Goal: Task Accomplishment & Management: Complete application form

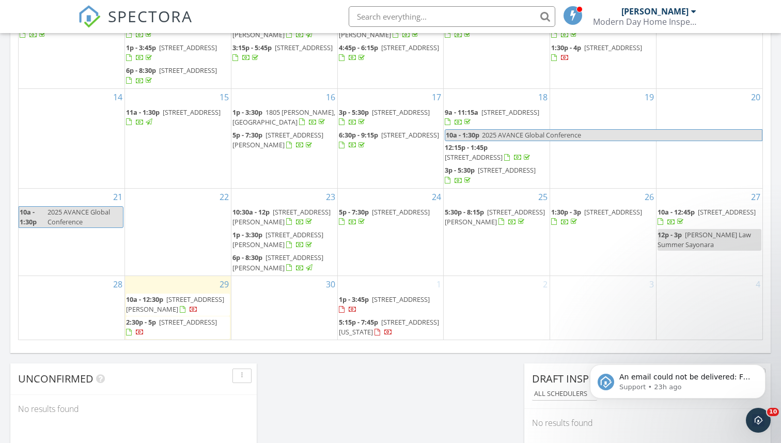
click at [170, 280] on div "29 10a - 12:30p 613 Katherine St, Lockport 60441 2:30p - 5p 17436 71st Ave, Tin…" at bounding box center [178, 308] width 106 height 64
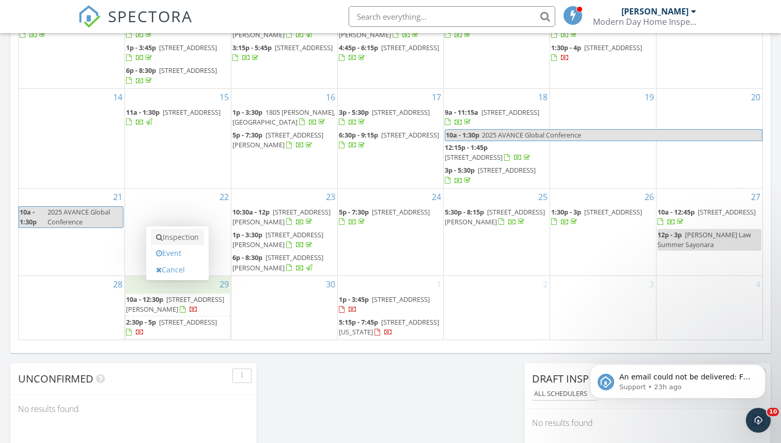
click at [181, 237] on link "Inspection" at bounding box center [177, 237] width 53 height 17
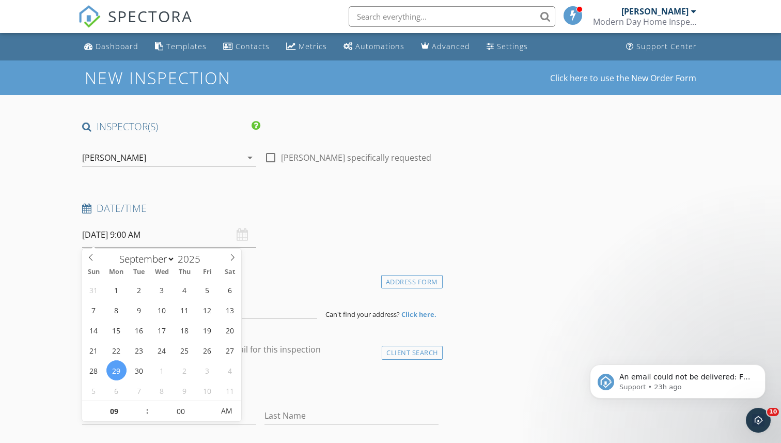
click at [146, 229] on input "[DATE] 9:00 AM" at bounding box center [169, 234] width 174 height 25
type input "08"
type input "[DATE] 8:00 AM"
click at [144, 413] on span at bounding box center [141, 416] width 7 height 10
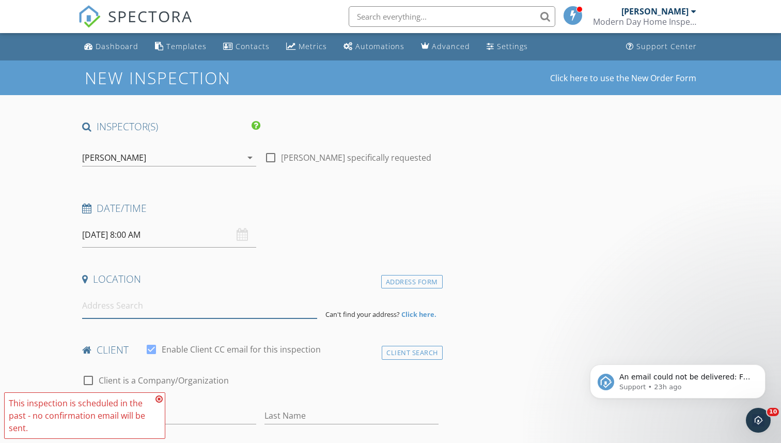
click at [281, 296] on input at bounding box center [199, 305] width 235 height 25
click at [243, 306] on input at bounding box center [199, 305] width 235 height 25
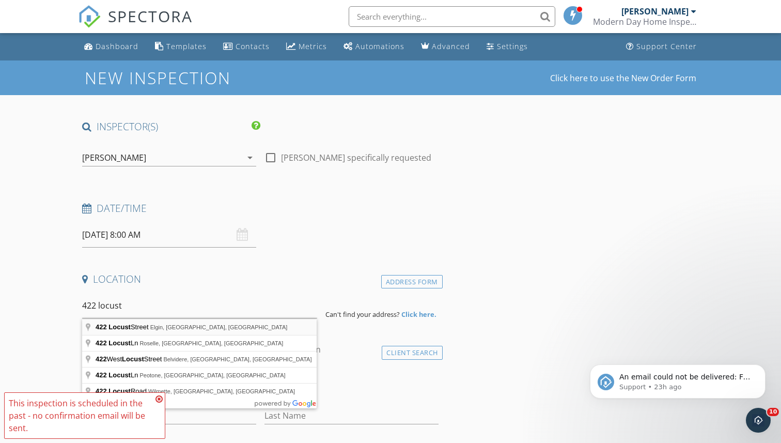
type input "422 Locust Street, Elgin, IL, USA"
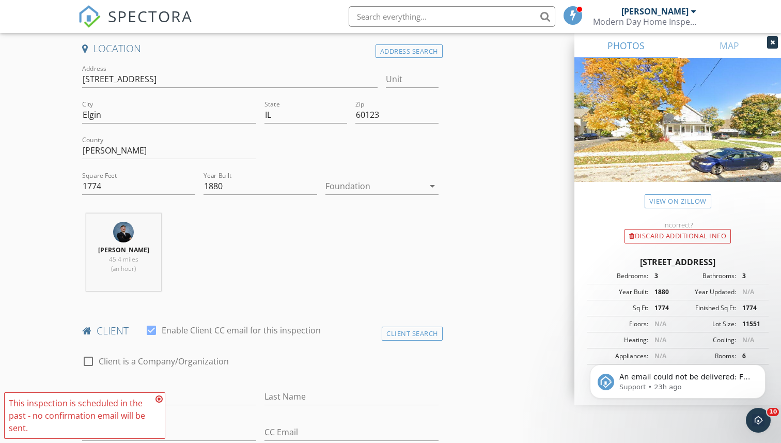
scroll to position [247, 0]
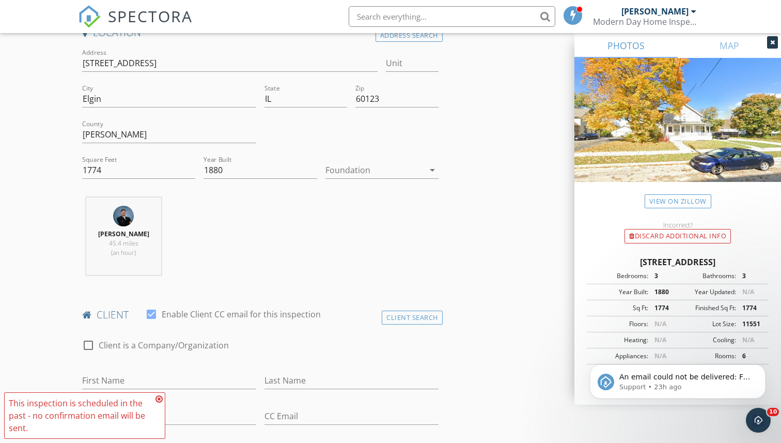
click at [160, 402] on icon at bounding box center [159, 399] width 7 height 8
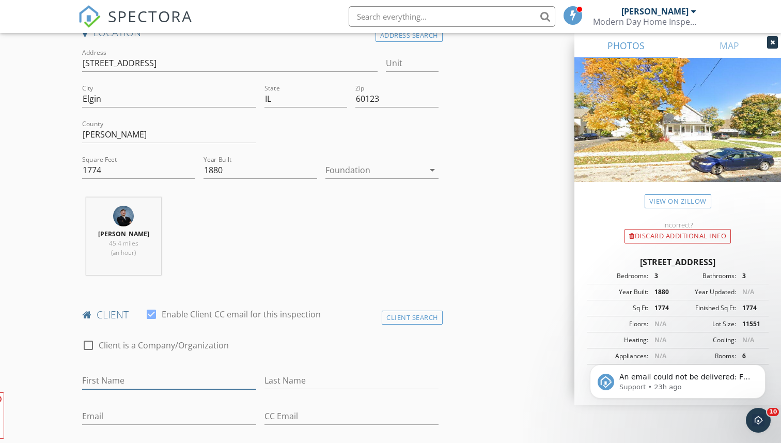
click at [160, 382] on input "First Name" at bounding box center [169, 380] width 174 height 17
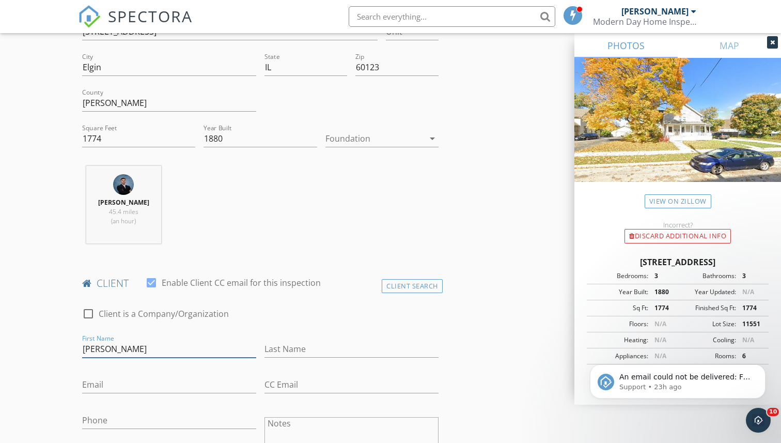
scroll to position [292, 0]
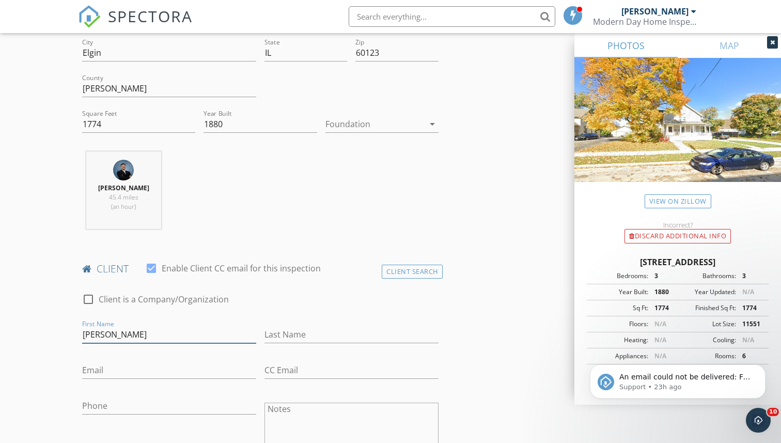
type input "Jose"
click at [109, 412] on input "Phone" at bounding box center [169, 405] width 174 height 17
type input "224-402-5091"
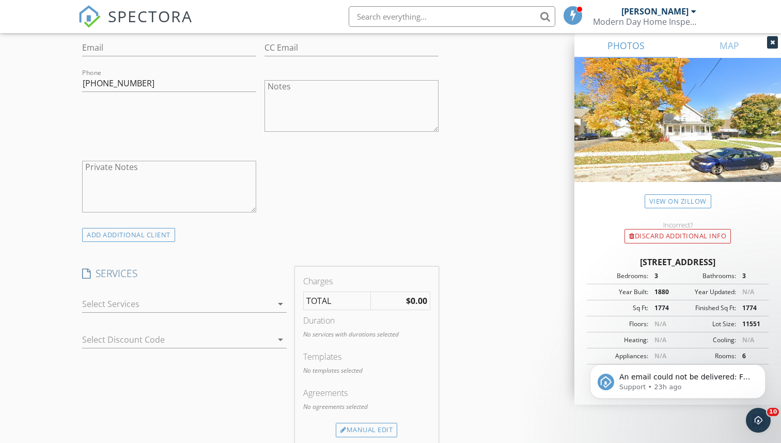
scroll to position [683, 0]
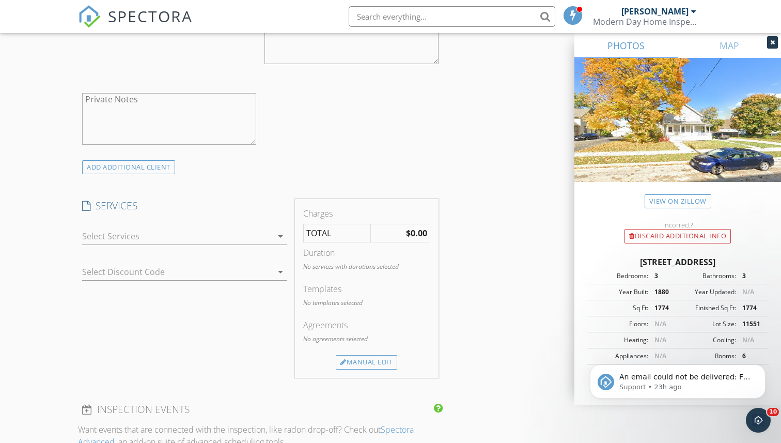
click at [240, 242] on div at bounding box center [177, 236] width 190 height 17
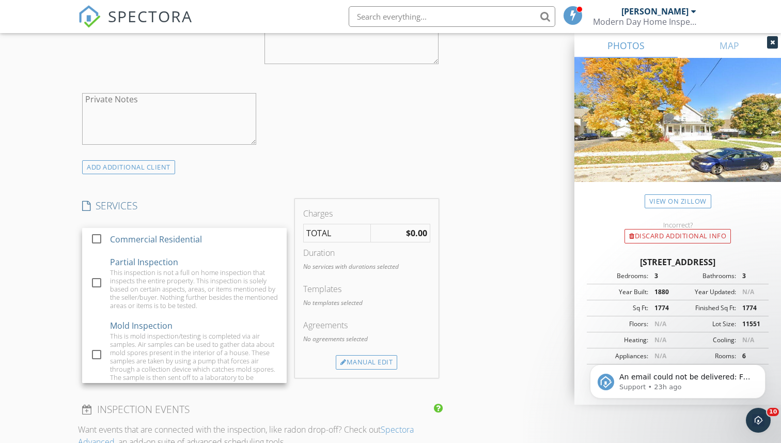
scroll to position [454, 0]
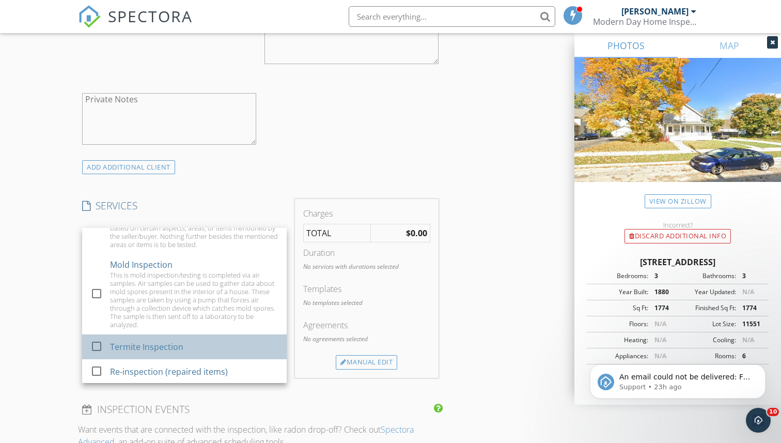
click at [207, 355] on div "Termite Inspection" at bounding box center [195, 346] width 168 height 21
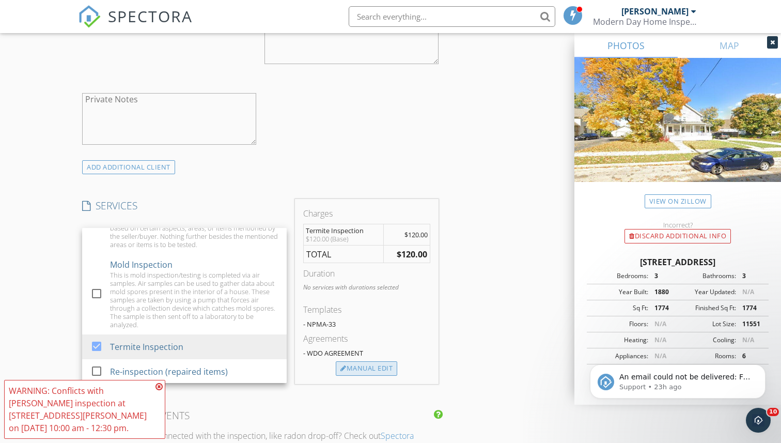
click at [382, 367] on div "Manual Edit" at bounding box center [366, 368] width 61 height 14
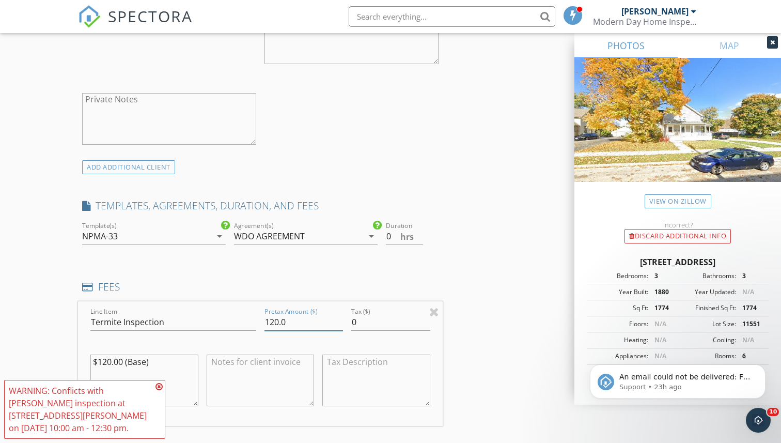
click at [277, 322] on input "120.0" at bounding box center [304, 322] width 79 height 17
type input "130.0"
click at [110, 362] on textarea "$120.00 (Base)" at bounding box center [144, 381] width 108 height 52
type textarea "$130.00 (Base)"
click at [161, 388] on icon at bounding box center [159, 386] width 7 height 8
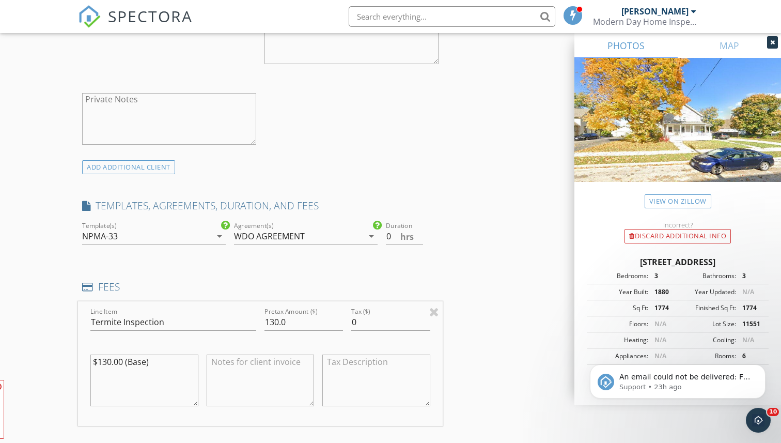
click at [382, 195] on div "INSPECTOR(S) check_box Brian Garza PRIMARY Brian Garza arrow_drop_down check_bo…" at bounding box center [260, 328] width 365 height 1782
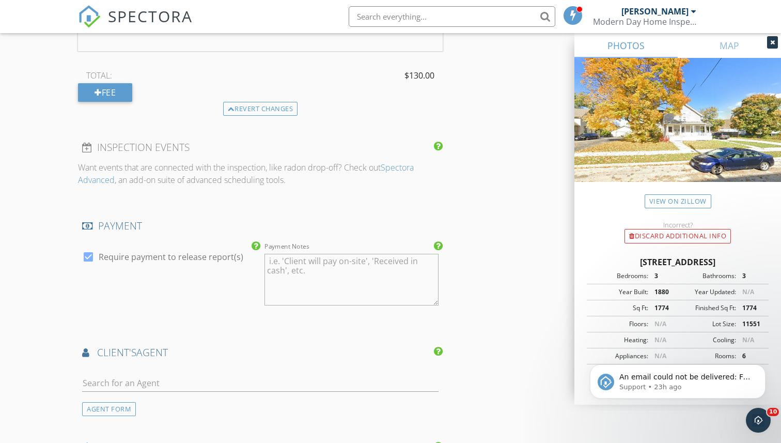
scroll to position [1152, 0]
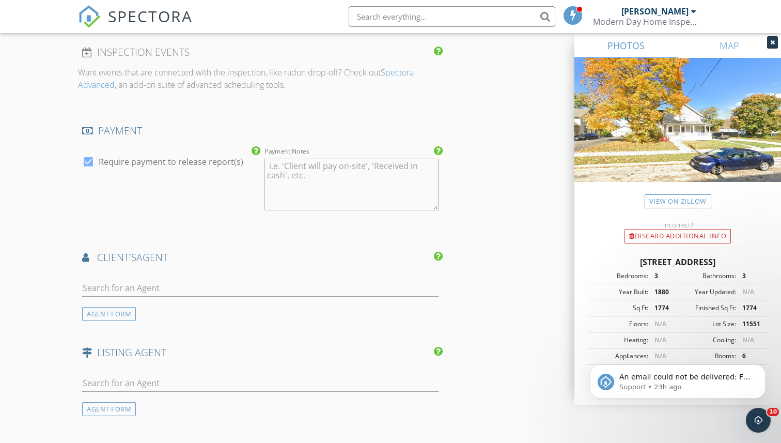
click at [217, 299] on div at bounding box center [260, 293] width 357 height 27
click at [210, 292] on input "text" at bounding box center [260, 288] width 357 height 17
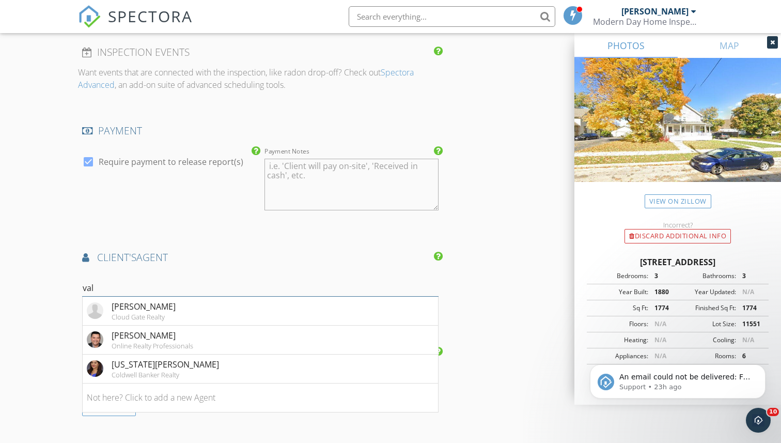
type input "val"
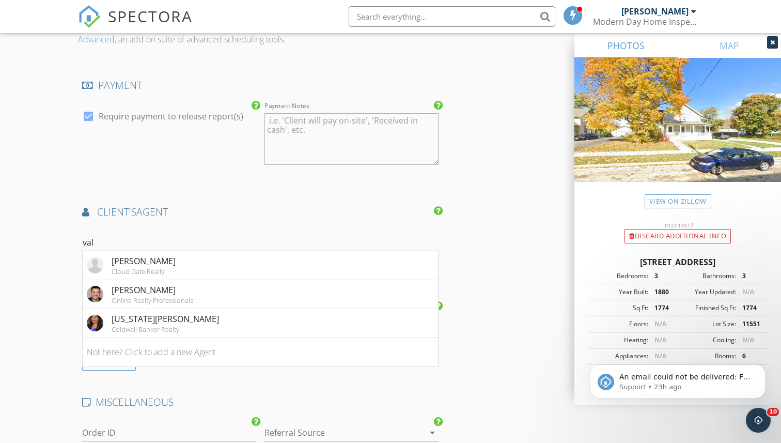
scroll to position [1211, 0]
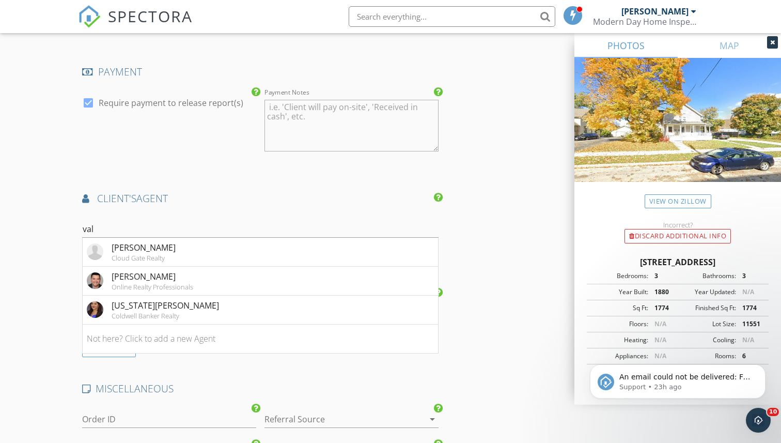
click at [221, 195] on h4 "client's AGENT" at bounding box center [260, 198] width 357 height 13
click at [188, 139] on div "check_box Require payment to release report(s)" at bounding box center [169, 126] width 182 height 81
click at [107, 224] on input "val" at bounding box center [260, 229] width 357 height 17
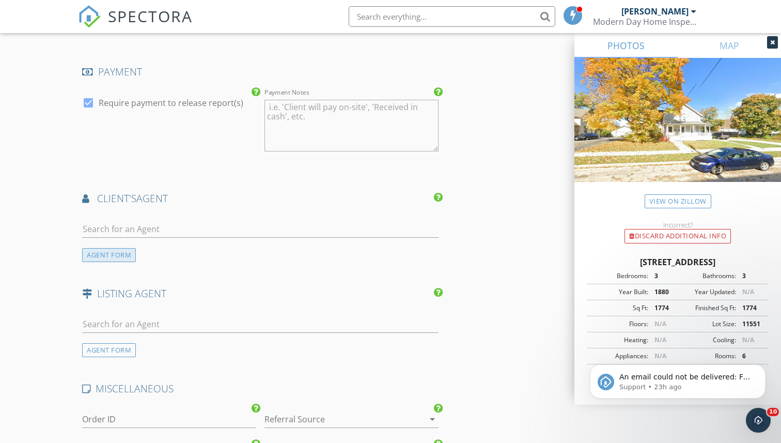
click at [94, 256] on div "AGENT FORM" at bounding box center [109, 255] width 54 height 14
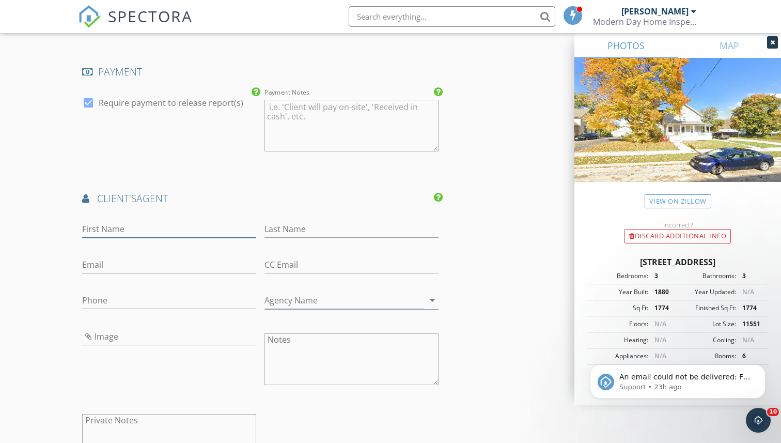
click at [151, 232] on input "First Name" at bounding box center [169, 229] width 174 height 17
type input "Valeria"
click at [300, 228] on input "Last Name" at bounding box center [352, 229] width 174 height 17
type input "Sanchez"
click at [158, 270] on input "Email" at bounding box center [169, 264] width 174 height 17
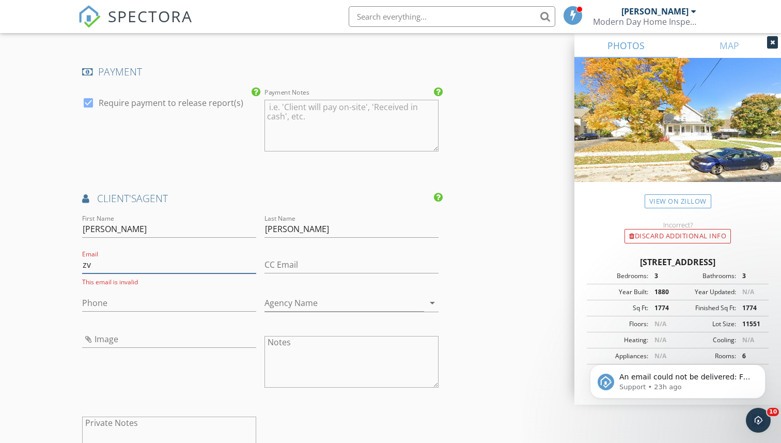
type input "z"
paste input "Valeria@mpowerrealtors.com"
type input "Valeria@mpowerrealtors.com"
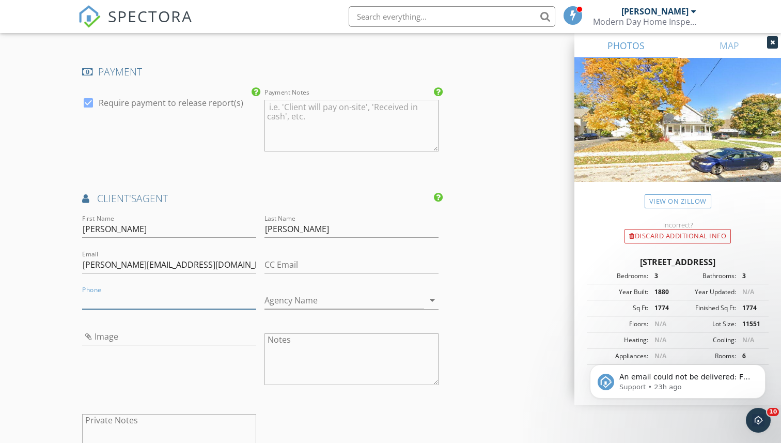
click at [218, 296] on input "Phone" at bounding box center [169, 300] width 174 height 17
paste input "630-940-6658"
type input "630-940-6658"
click at [313, 297] on input "Agency Name" at bounding box center [345, 300] width 160 height 17
type input "MPower Residential Brokerage LLC"
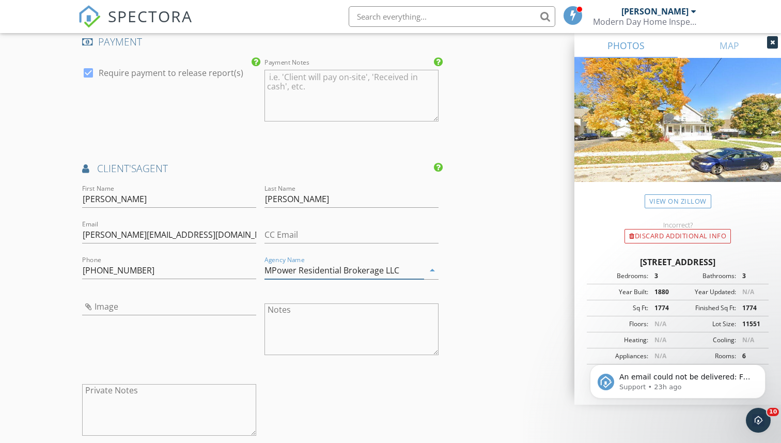
scroll to position [1254, 0]
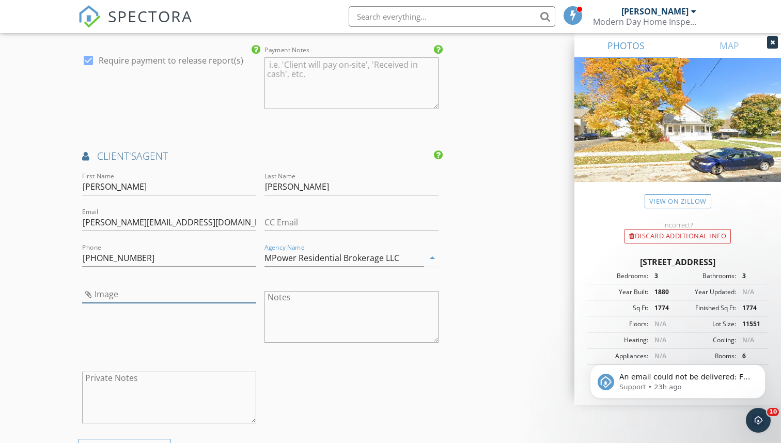
click at [161, 292] on input "Image" at bounding box center [169, 294] width 174 height 17
type input "494352563_663548703322031_5382452899839487853_n.jpg"
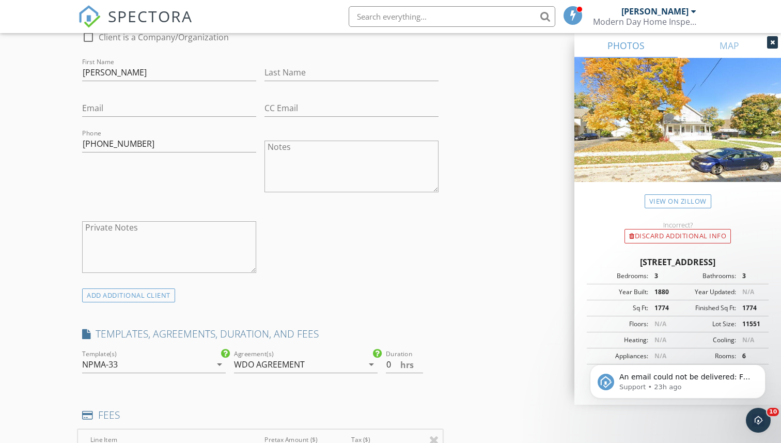
scroll to position [575, 0]
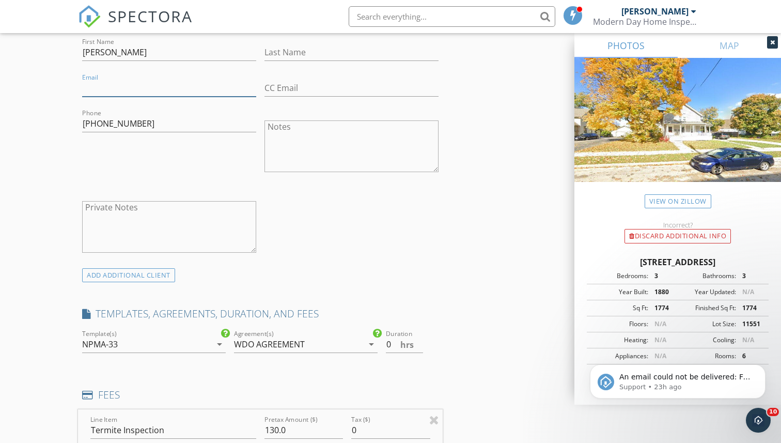
click at [228, 92] on input "Email" at bounding box center [169, 88] width 174 height 17
type input "jose.m.rojas456@gmail.com"
click at [363, 224] on div "check_box_outline_blank Client is a Company/Organization First Name Jose Last N…" at bounding box center [260, 135] width 365 height 268
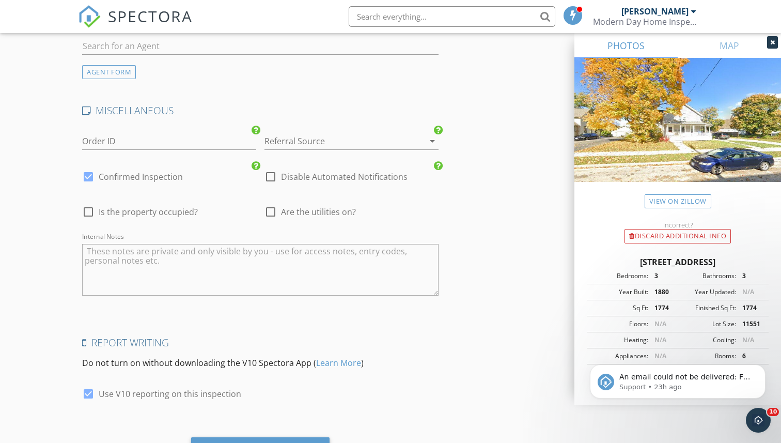
scroll to position [1777, 0]
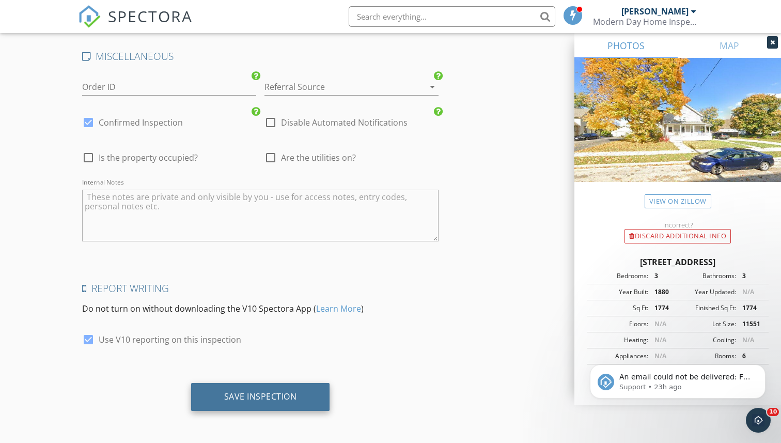
click at [313, 399] on div "Save Inspection" at bounding box center [260, 397] width 139 height 28
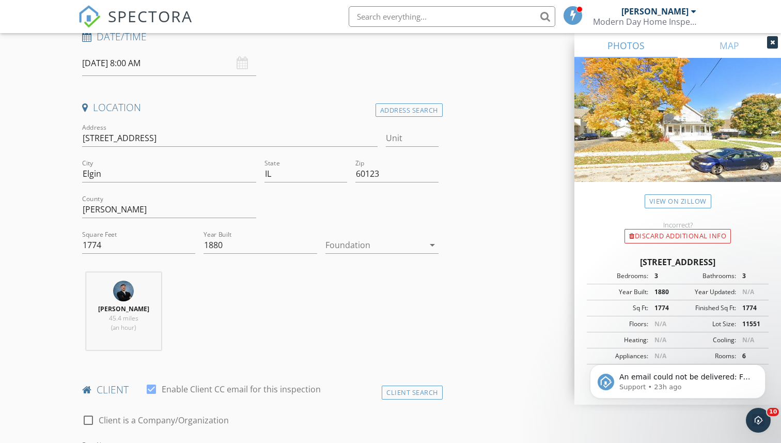
scroll to position [0, 0]
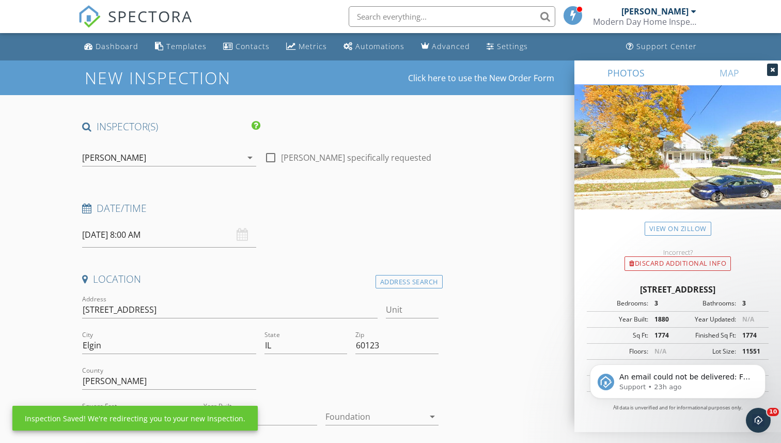
click at [772, 67] on icon at bounding box center [773, 70] width 5 height 6
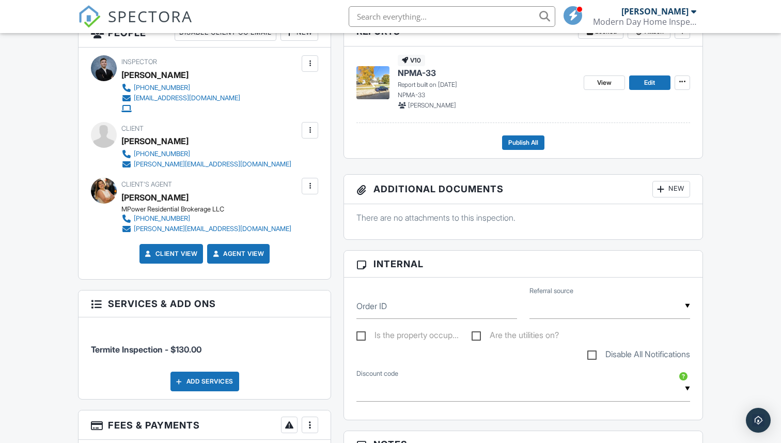
scroll to position [286, 0]
click at [316, 129] on div at bounding box center [310, 129] width 17 height 17
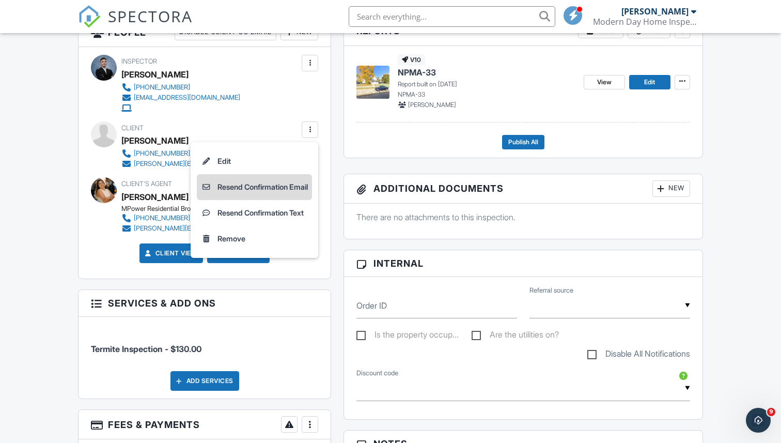
scroll to position [0, 0]
click at [289, 191] on li "Resend Confirmation Email" at bounding box center [254, 187] width 115 height 26
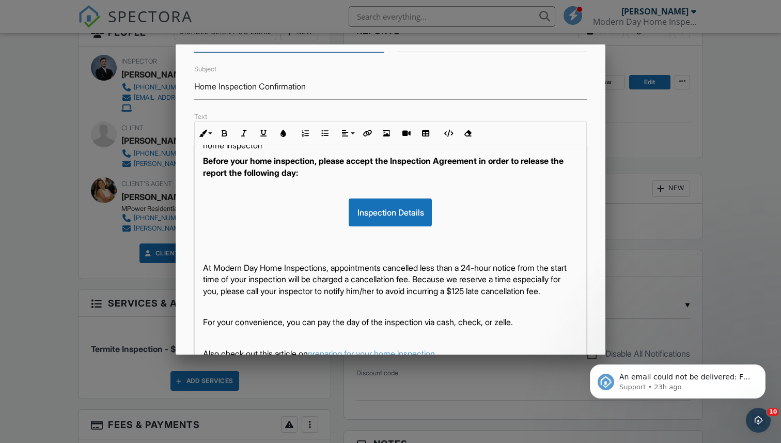
scroll to position [198, 0]
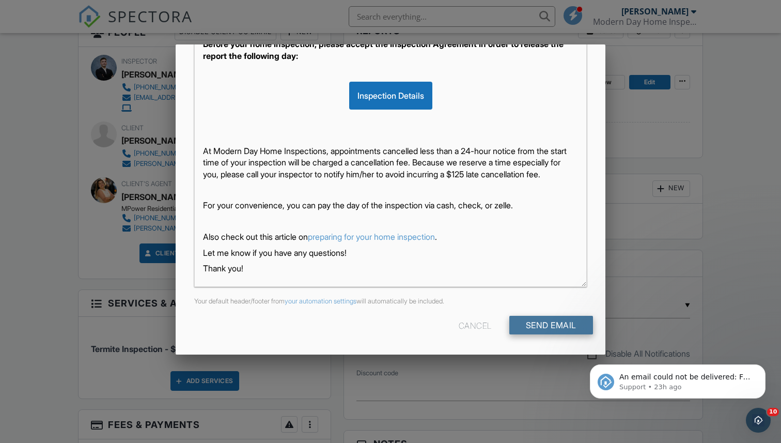
click at [549, 326] on input "Send Email" at bounding box center [552, 325] width 84 height 19
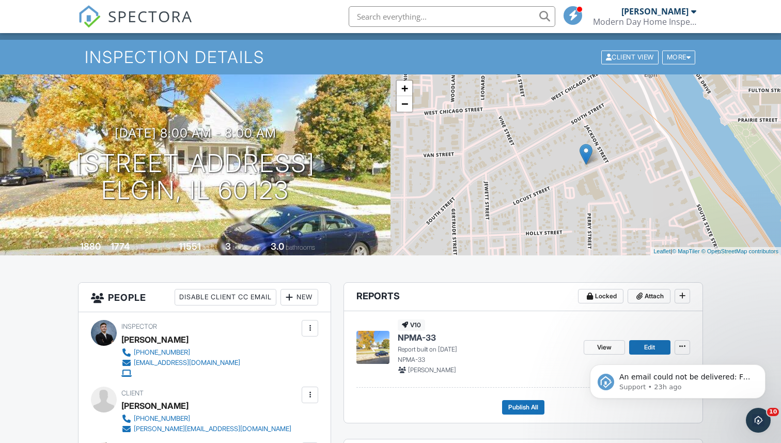
scroll to position [18, 0]
